Goal: Transaction & Acquisition: Purchase product/service

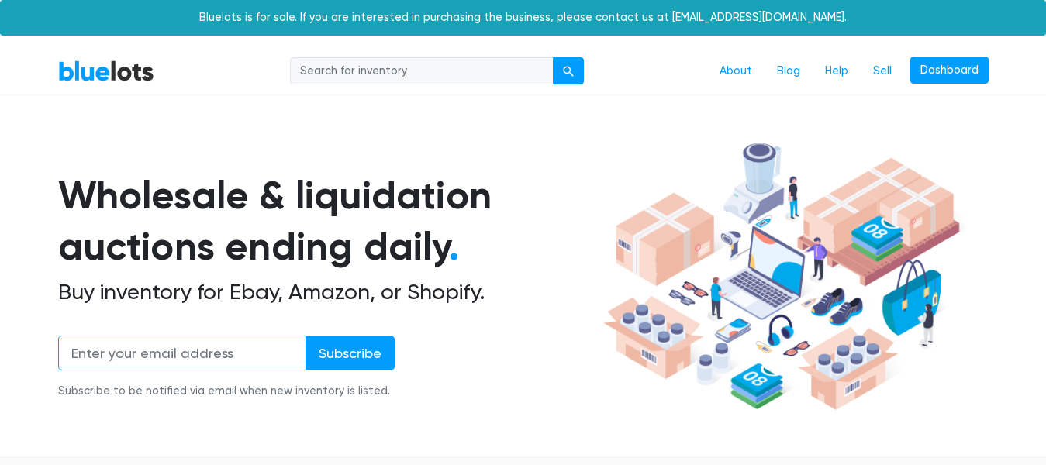
type input "ark.fashion.10@gmail.com"
click at [233, 352] on input "ark.fashion.10@gmail.com" at bounding box center [182, 353] width 248 height 35
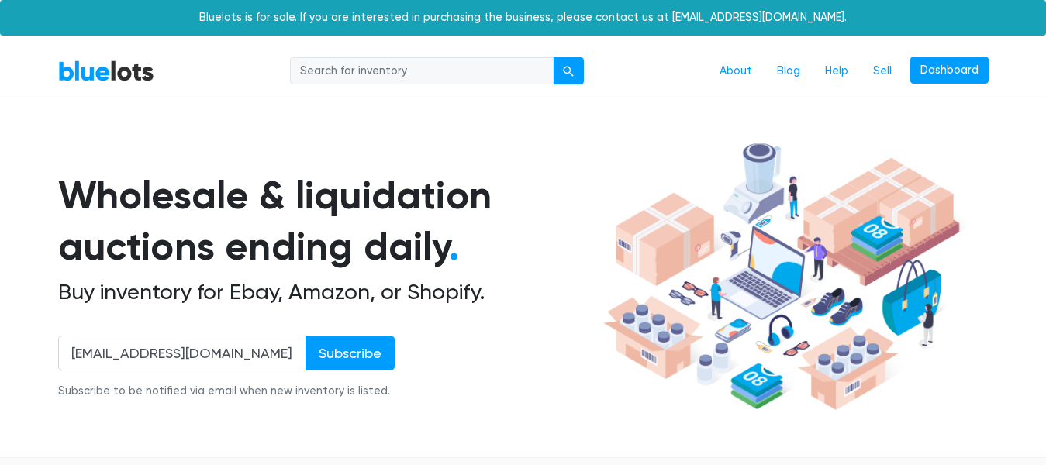
click at [364, 71] on input "search" at bounding box center [422, 71] width 264 height 28
type input "dell"
click at [945, 72] on link "Dashboard" at bounding box center [949, 71] width 78 height 28
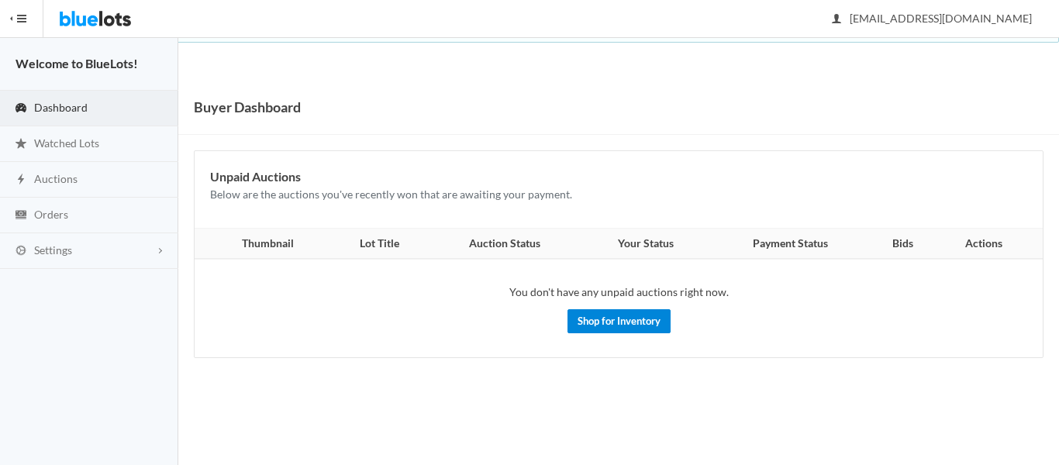
click at [636, 319] on link "Shop for Inventory" at bounding box center [618, 321] width 103 height 24
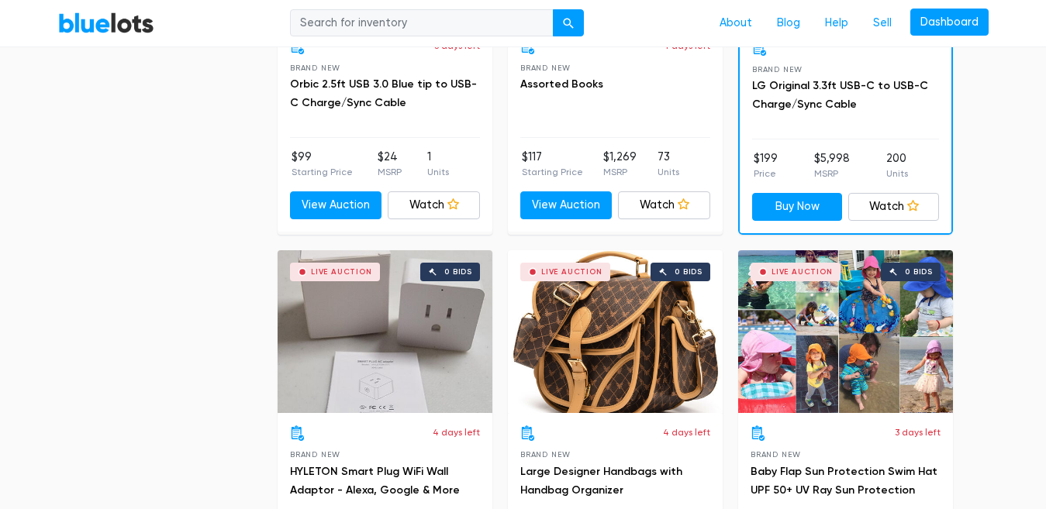
scroll to position [1395, 0]
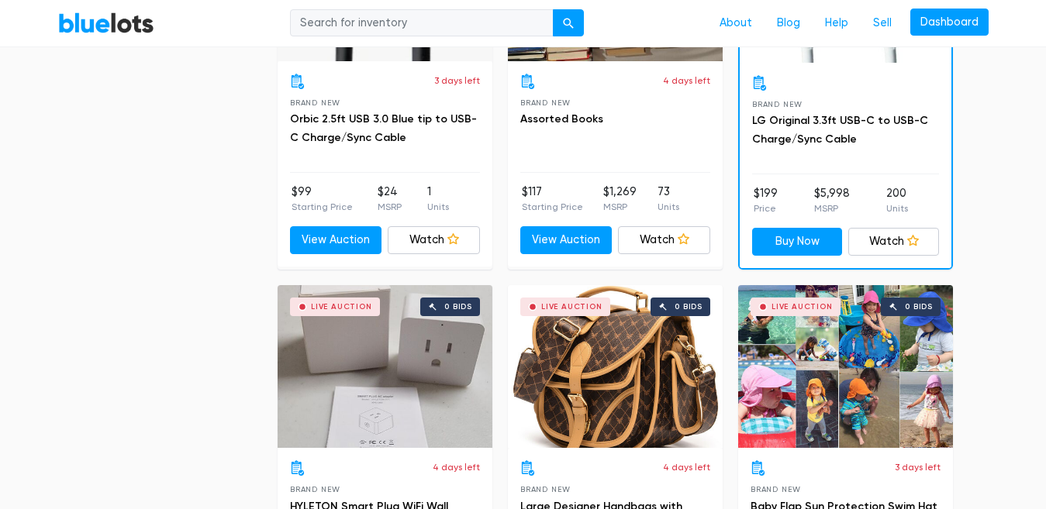
type input "[EMAIL_ADDRESS][DOMAIN_NAME]"
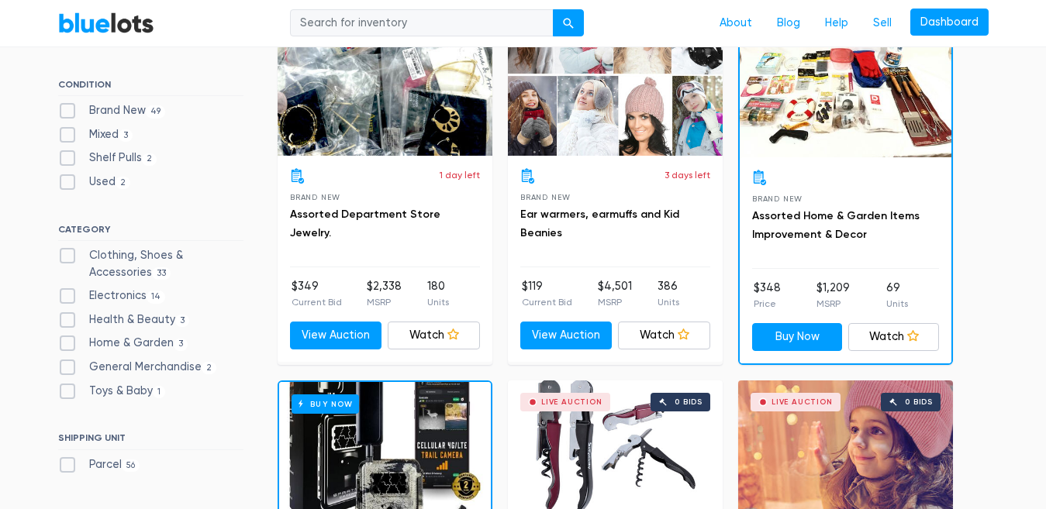
scroll to position [0, 0]
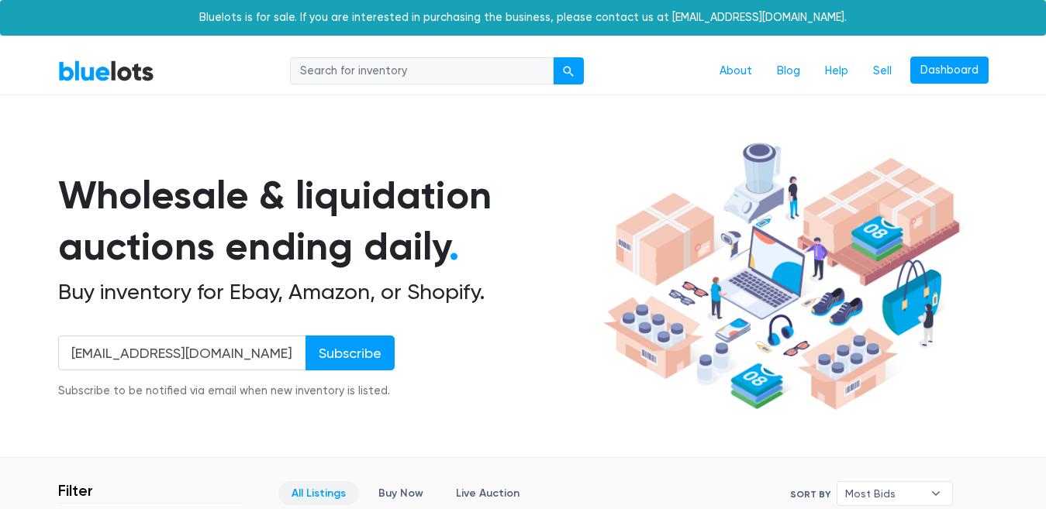
click at [375, 72] on input "search" at bounding box center [422, 71] width 264 height 28
type input "dell"
click at [562, 64] on button "submit" at bounding box center [568, 71] width 31 height 28
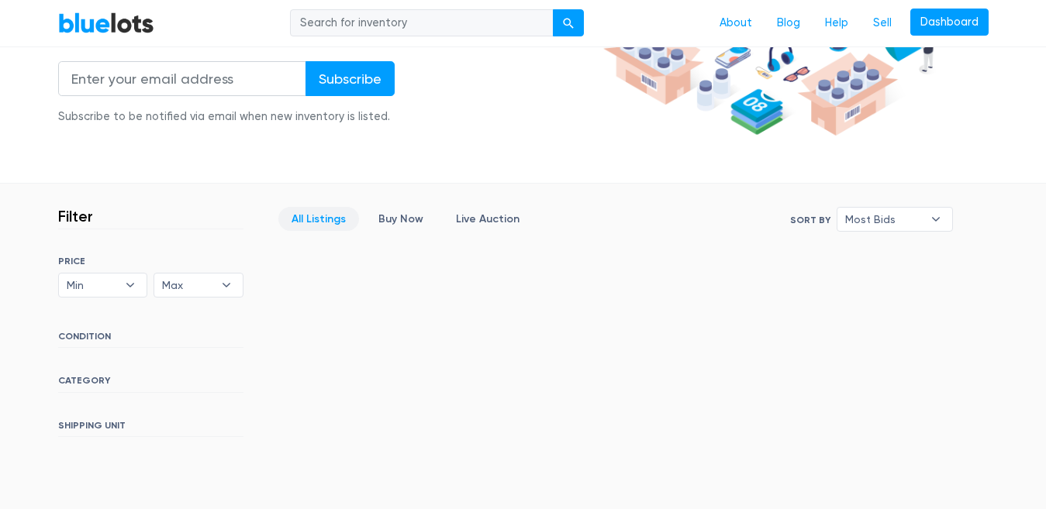
scroll to position [310, 0]
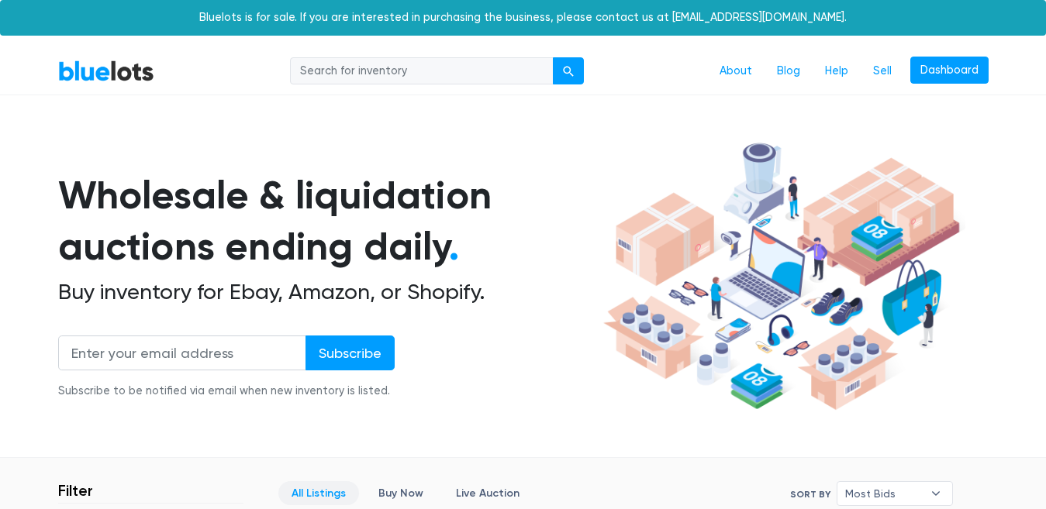
scroll to position [310, 0]
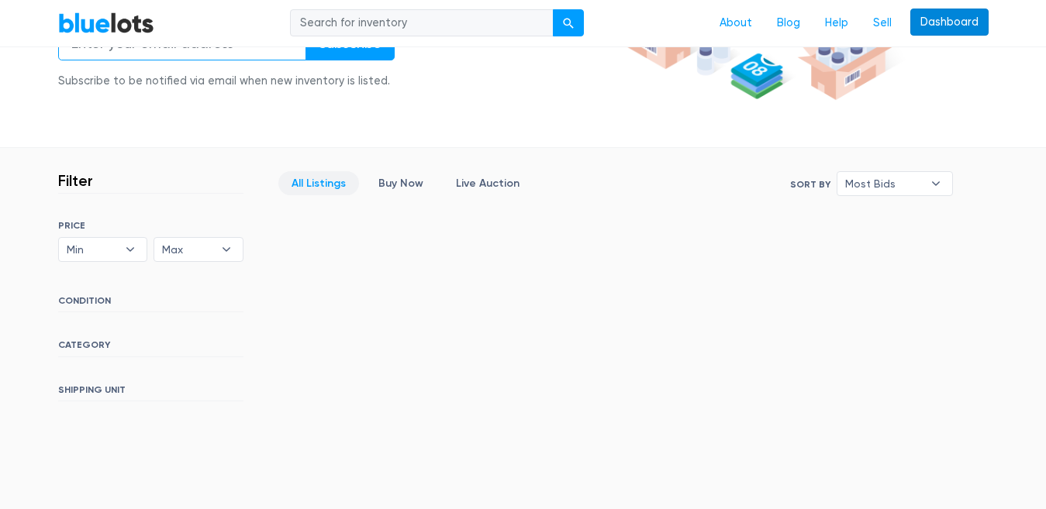
type input "[EMAIL_ADDRESS][DOMAIN_NAME]"
click at [936, 16] on link "Dashboard" at bounding box center [949, 23] width 78 height 28
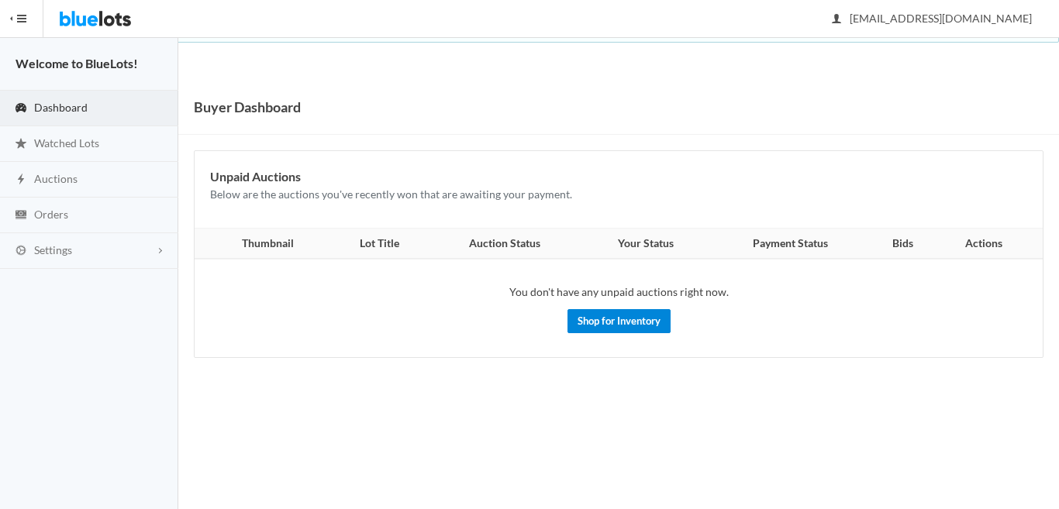
click at [634, 327] on link "Shop for Inventory" at bounding box center [618, 321] width 103 height 24
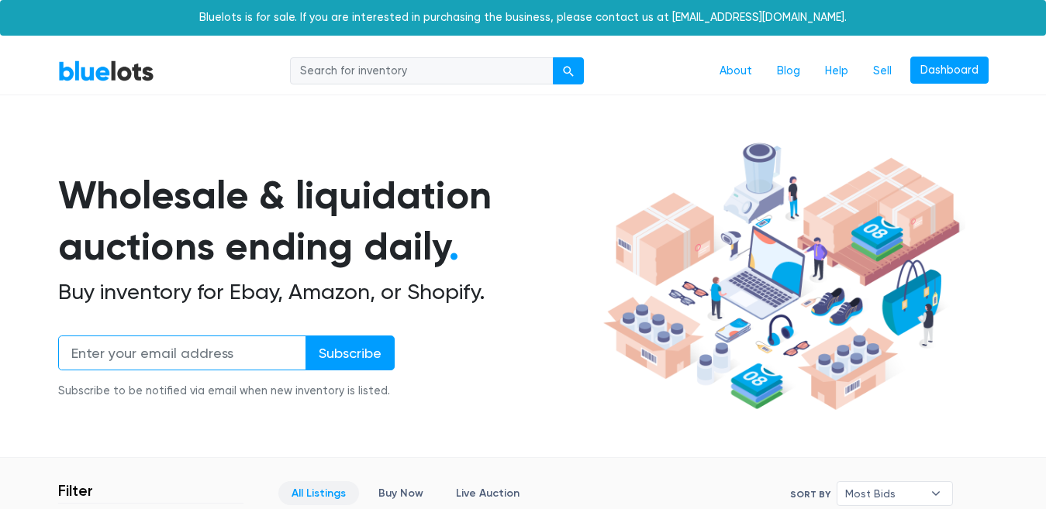
type input "ark.fashion.10@gmail.com"
click at [435, 72] on input "search" at bounding box center [422, 71] width 264 height 28
type input "inspiron"
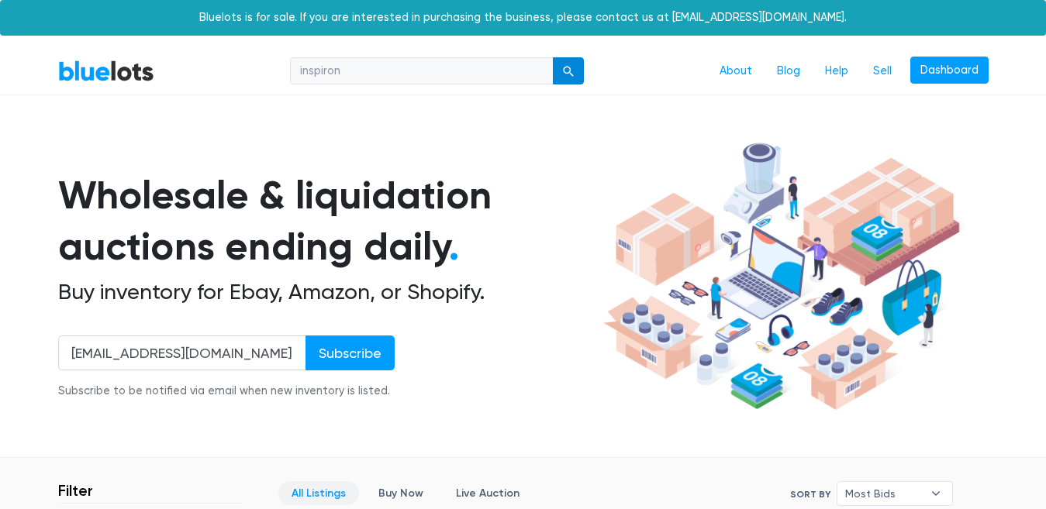
click at [564, 64] on button "submit" at bounding box center [568, 71] width 31 height 28
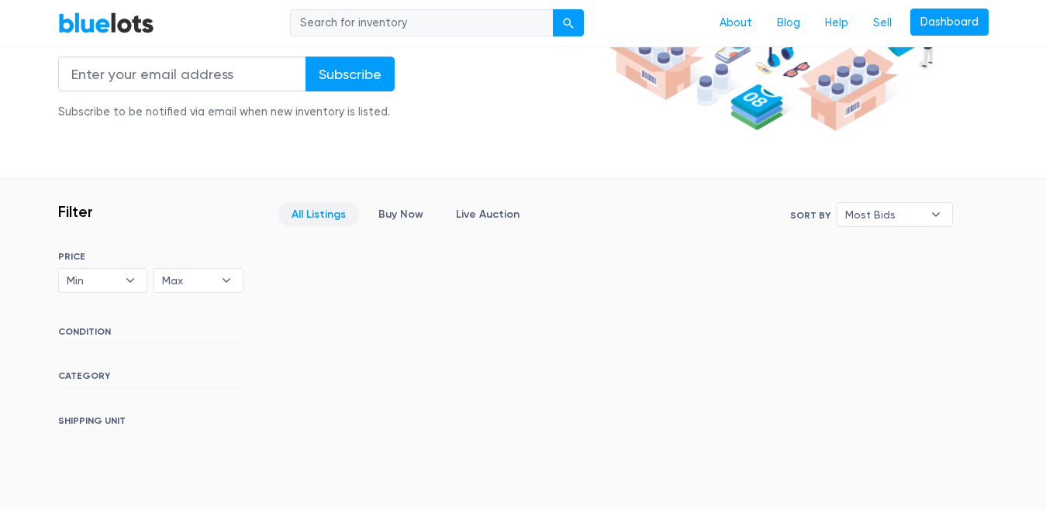
scroll to position [257, 0]
